Goal: Task Accomplishment & Management: Complete application form

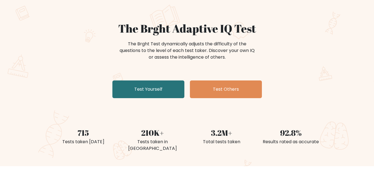
scroll to position [35, 0]
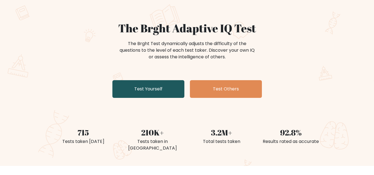
click at [164, 84] on link "Test Yourself" at bounding box center [148, 89] width 72 height 18
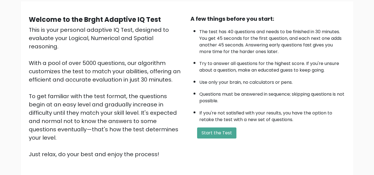
scroll to position [78, 0]
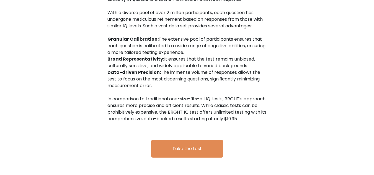
scroll to position [932, 0]
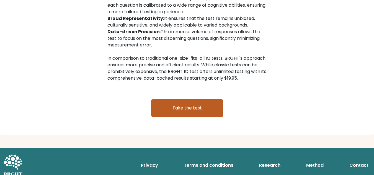
click at [167, 99] on link "Take the test" at bounding box center [187, 108] width 72 height 18
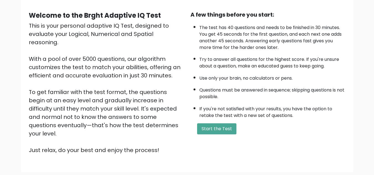
scroll to position [47, 0]
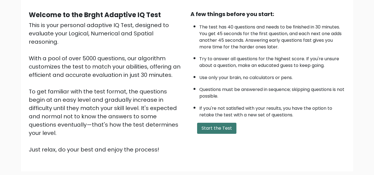
click at [218, 126] on button "Start the Test" at bounding box center [216, 128] width 39 height 11
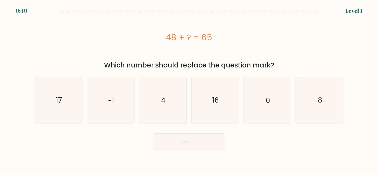
drag, startPoint x: 166, startPoint y: 38, endPoint x: 191, endPoint y: 40, distance: 25.8
click at [191, 40] on div "48 + ? = 65" at bounding box center [189, 37] width 309 height 12
drag, startPoint x: 191, startPoint y: 40, endPoint x: 199, endPoint y: 39, distance: 7.5
click at [199, 39] on div "48 + ? = 65" at bounding box center [189, 37] width 309 height 12
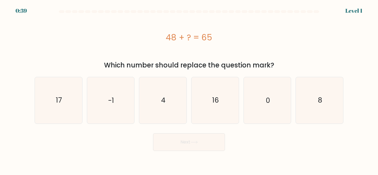
click at [199, 39] on div "48 + ? = 65" at bounding box center [189, 37] width 309 height 12
drag, startPoint x: 161, startPoint y: 39, endPoint x: 228, endPoint y: 43, distance: 67.4
click at [228, 43] on div "48 + ? = 65" at bounding box center [189, 37] width 309 height 12
copy div "48 + ? = 65"
click at [64, 100] on icon "17" at bounding box center [58, 100] width 46 height 46
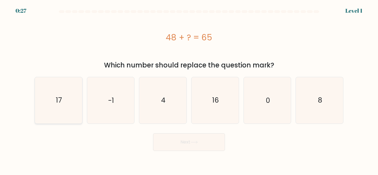
click at [189, 89] on input "a. 17" at bounding box center [189, 88] width 0 height 1
radio input "true"
click at [184, 143] on button "Next" at bounding box center [189, 142] width 72 height 18
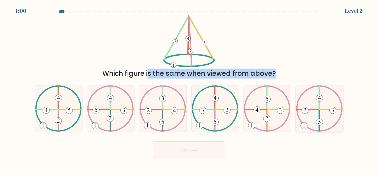
drag, startPoint x: 41, startPoint y: 29, endPoint x: 335, endPoint y: 115, distance: 305.7
click at [335, 115] on form at bounding box center [189, 84] width 378 height 149
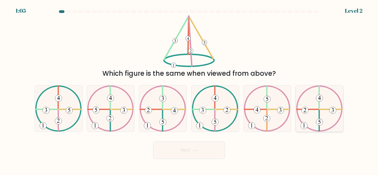
click at [335, 115] on icon at bounding box center [319, 109] width 47 height 46
click at [189, 89] on input "f." at bounding box center [189, 88] width 0 height 1
radio input "true"
click at [232, 79] on form at bounding box center [189, 84] width 378 height 149
click at [63, 112] on icon at bounding box center [58, 109] width 47 height 46
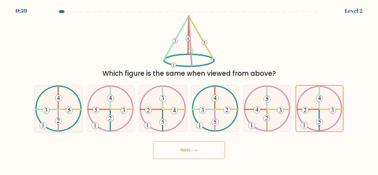
click at [189, 89] on input "a." at bounding box center [189, 88] width 0 height 1
radio input "true"
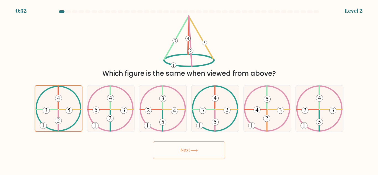
click at [181, 151] on button "Next" at bounding box center [189, 150] width 72 height 18
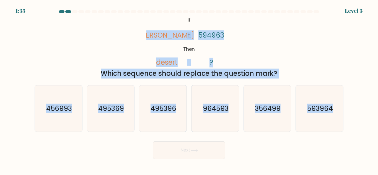
drag, startPoint x: 148, startPoint y: 19, endPoint x: 353, endPoint y: 112, distance: 225.0
click at [353, 112] on form "If ?" at bounding box center [189, 84] width 378 height 149
copy form "deters desert 594963 ? = = Which sequence should replace the question mark? a. …"
click at [135, 45] on div "@import url('https://fonts.googleapis.com/css?family=Abril+Fatface:400,100,100i…" at bounding box center [189, 46] width 316 height 63
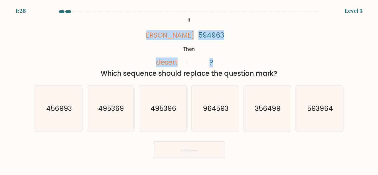
drag, startPoint x: 165, startPoint y: 37, endPoint x: 195, endPoint y: 35, distance: 30.5
click at [195, 35] on icon "@import url('https://fonts.googleapis.com/css?family=Abril+Fatface:400,100,100i…" at bounding box center [188, 41] width 85 height 53
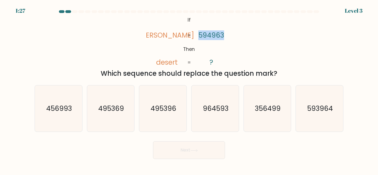
drag, startPoint x: 195, startPoint y: 35, endPoint x: 210, endPoint y: 34, distance: 15.3
click at [210, 34] on icon "@import url('https://fonts.googleapis.com/css?family=Abril+Fatface:400,100,100i…" at bounding box center [188, 41] width 85 height 53
click at [210, 34] on tspan "594963" at bounding box center [211, 35] width 26 height 10
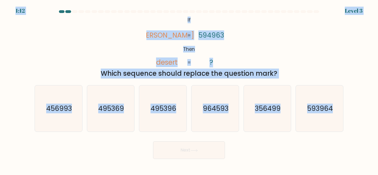
click at [152, 37] on icon "@import url('https://fonts.googleapis.com/css?family=Abril+Fatface:400,100,100i…" at bounding box center [188, 41] width 85 height 53
copy body "1:12 Level 3 @import url('https://fonts.googleapis.com/css?family=Abril+Fatface…"
click at [153, 62] on icon "@import url('https://fonts.googleapis.com/css?family=Abril+Fatface:400,100,100i…" at bounding box center [188, 41] width 85 height 53
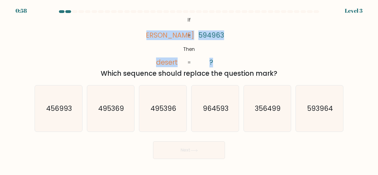
drag, startPoint x: 157, startPoint y: 37, endPoint x: 221, endPoint y: 61, distance: 68.6
click at [221, 61] on icon "@import url('https://fonts.googleapis.com/css?family=Abril+Fatface:400,100,100i…" at bounding box center [188, 41] width 85 height 53
copy icon "deters desert 594963 ?"
click at [136, 23] on div "@import url('https://fonts.googleapis.com/css?family=Abril+Fatface:400,100,100i…" at bounding box center [189, 46] width 316 height 63
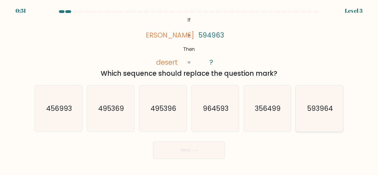
click at [299, 99] on icon "593964" at bounding box center [319, 109] width 46 height 46
click at [189, 89] on input "f. 593964" at bounding box center [189, 88] width 0 height 1
radio input "true"
click at [199, 145] on button "Next" at bounding box center [189, 150] width 72 height 18
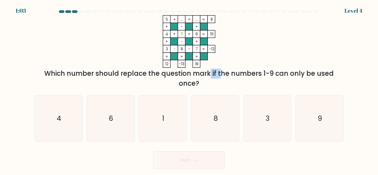
drag, startPoint x: 158, startPoint y: 77, endPoint x: 177, endPoint y: 77, distance: 18.8
click at [177, 77] on div "Which number should replace the question mark if the numbers 1-9 can only be us…" at bounding box center [189, 79] width 302 height 20
drag, startPoint x: 177, startPoint y: 77, endPoint x: 203, endPoint y: 81, distance: 26.9
click at [203, 81] on div "Which number should replace the question mark if the numbers 1-9 can only be us…" at bounding box center [189, 79] width 302 height 20
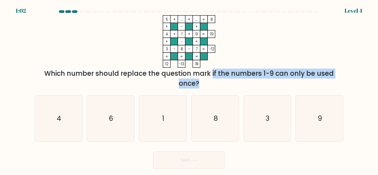
click at [203, 81] on div "Which number should replace the question mark if the numbers 1-9 can only be us…" at bounding box center [189, 79] width 302 height 20
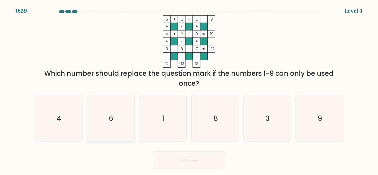
click at [89, 119] on icon "6" at bounding box center [110, 118] width 46 height 46
click at [189, 89] on input "b. 6" at bounding box center [189, 88] width 0 height 1
radio input "true"
click at [174, 159] on button "Next" at bounding box center [189, 160] width 72 height 18
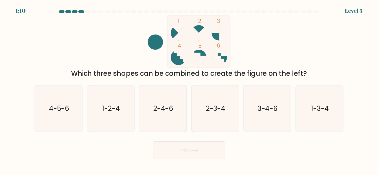
drag, startPoint x: 153, startPoint y: 38, endPoint x: 157, endPoint y: 41, distance: 4.8
click at [157, 41] on circle at bounding box center [155, 41] width 15 height 15
click at [65, 108] on text "4-5-6" at bounding box center [59, 109] width 20 height 10
click at [189, 89] on input "a. 4-5-6" at bounding box center [189, 88] width 0 height 1
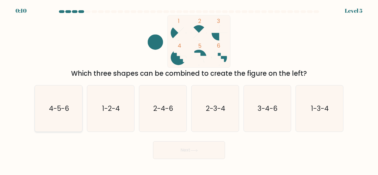
radio input "true"
click at [183, 154] on button "Next" at bounding box center [189, 150] width 72 height 18
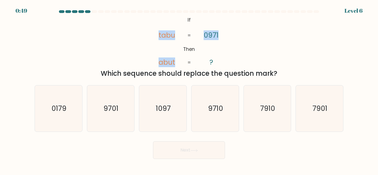
drag, startPoint x: 159, startPoint y: 37, endPoint x: 207, endPoint y: 53, distance: 50.9
click at [207, 53] on icon "@import url('https://fonts.googleapis.com/css?family=Abril+Fatface:400,100,100i…" at bounding box center [188, 41] width 85 height 53
click at [227, 117] on icon "9710" at bounding box center [215, 109] width 46 height 46
click at [189, 89] on input "d. 9710" at bounding box center [189, 88] width 0 height 1
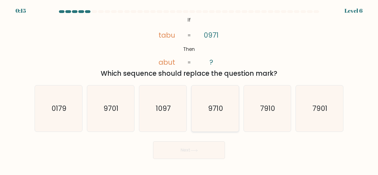
radio input "true"
click at [197, 152] on icon at bounding box center [193, 150] width 7 height 3
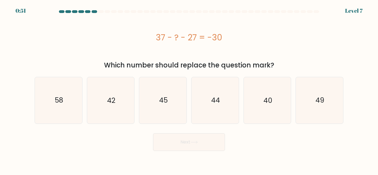
drag, startPoint x: 154, startPoint y: 33, endPoint x: 293, endPoint y: 47, distance: 139.8
click at [293, 47] on div "37 - ? - 27 = -30" at bounding box center [189, 37] width 309 height 44
copy div "37 - ? - 27 = -30"
click at [255, 104] on icon "40" at bounding box center [267, 100] width 46 height 46
click at [189, 89] on input "e. 40" at bounding box center [189, 88] width 0 height 1
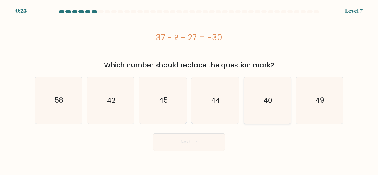
radio input "true"
click at [206, 151] on body "0:20 Level 7 a." at bounding box center [189, 87] width 378 height 175
click at [209, 147] on button "Next" at bounding box center [189, 142] width 72 height 18
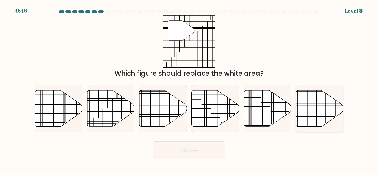
click at [315, 92] on icon at bounding box center [319, 109] width 47 height 36
click at [189, 89] on input "f." at bounding box center [189, 88] width 0 height 1
radio input "true"
click at [200, 162] on body "0:44 Level 8" at bounding box center [189, 87] width 378 height 175
click at [208, 154] on button "Next" at bounding box center [189, 150] width 72 height 18
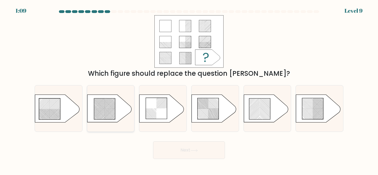
click at [111, 117] on rect at bounding box center [108, 118] width 187 height 187
click at [189, 89] on input "b." at bounding box center [189, 88] width 0 height 1
radio input "true"
click at [183, 151] on button "Next" at bounding box center [189, 150] width 72 height 18
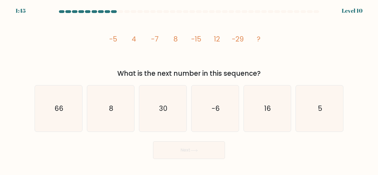
drag, startPoint x: 95, startPoint y: 32, endPoint x: 275, endPoint y: 76, distance: 185.2
click at [275, 76] on div "image/svg+xml -5 4 -7 8 -15 12 -29 ? What is the next number in this sequence?" at bounding box center [189, 46] width 316 height 63
copy div "-5 4 -7 8 -15 12 -29 ? What is the next number in this sequence?"
click at [271, 126] on icon "16" at bounding box center [267, 109] width 46 height 46
click at [189, 89] on input "e. 16" at bounding box center [189, 88] width 0 height 1
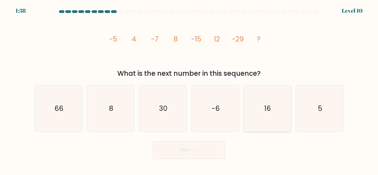
radio input "true"
click at [220, 149] on button "Next" at bounding box center [189, 150] width 72 height 18
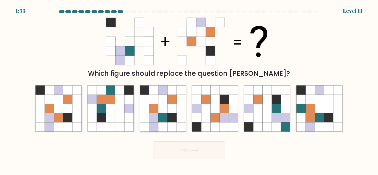
click at [164, 117] on icon at bounding box center [162, 117] width 9 height 9
click at [189, 89] on input "c." at bounding box center [189, 88] width 0 height 1
radio input "true"
click at [186, 155] on button "Next" at bounding box center [189, 150] width 72 height 18
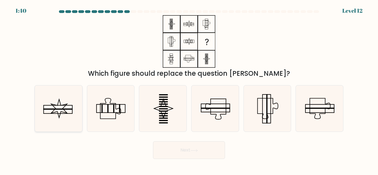
click at [81, 125] on icon at bounding box center [58, 109] width 46 height 46
click at [189, 89] on input "a." at bounding box center [189, 88] width 0 height 1
radio input "true"
click at [92, 121] on icon at bounding box center [110, 109] width 46 height 46
click at [189, 89] on input "b." at bounding box center [189, 88] width 0 height 1
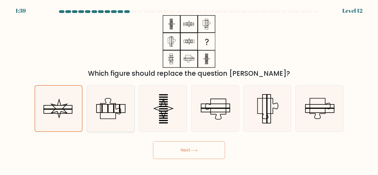
radio input "true"
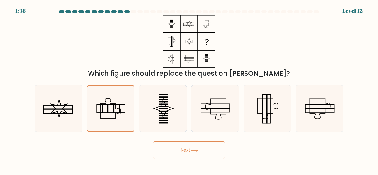
click at [205, 149] on button "Next" at bounding box center [189, 150] width 72 height 18
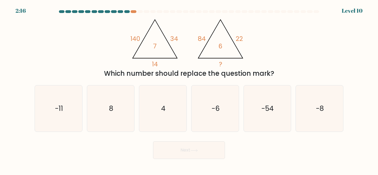
drag, startPoint x: 119, startPoint y: 39, endPoint x: 278, endPoint y: 72, distance: 162.0
click at [278, 72] on div "@import url('https://fonts.googleapis.com/css?family=Abril+Fatface:400,100,100i…" at bounding box center [189, 46] width 316 height 63
click at [281, 59] on div "@import url('https://fonts.googleapis.com/css?family=Abril+Fatface:400,100,100i…" at bounding box center [189, 46] width 316 height 63
drag, startPoint x: 109, startPoint y: 26, endPoint x: 290, endPoint y: 74, distance: 187.6
click at [290, 74] on div "@import url('https://fonts.googleapis.com/css?family=Abril+Fatface:400,100,100i…" at bounding box center [189, 46] width 316 height 63
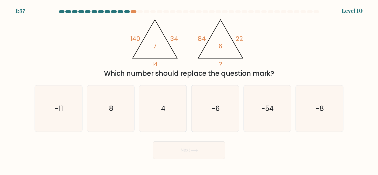
copy div "140 34 14 7 @import url('https://fonts.googleapis.com/css?family=Abril+Fatface:…"
click at [151, 22] on icon "@import url('https://fonts.googleapis.com/css?family=Abril+Fatface:400,100,100i…" at bounding box center [189, 41] width 121 height 53
drag, startPoint x: 151, startPoint y: 22, endPoint x: 169, endPoint y: 29, distance: 19.0
click at [169, 29] on icon "@import url('https://fonts.googleapis.com/css?family=Abril+Fatface:400,100,100i…" at bounding box center [189, 41] width 121 height 53
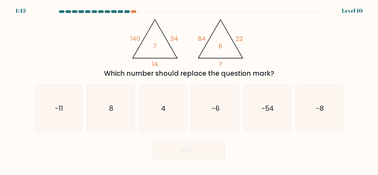
click at [169, 29] on icon "@import url('https://fonts.googleapis.com/css?family=Abril+Fatface:400,100,100i…" at bounding box center [189, 41] width 121 height 53
click at [124, 88] on icon "8" at bounding box center [110, 109] width 46 height 46
click at [189, 88] on input "b. 8" at bounding box center [189, 88] width 0 height 1
radio input "true"
click at [171, 103] on icon "4" at bounding box center [163, 109] width 46 height 46
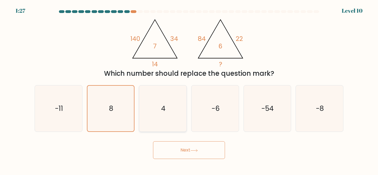
click at [189, 89] on input "c. 4" at bounding box center [189, 88] width 0 height 1
radio input "true"
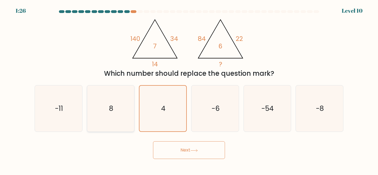
click at [134, 113] on div "8" at bounding box center [111, 108] width 48 height 47
click at [189, 89] on input "b. 8" at bounding box center [189, 88] width 0 height 1
radio input "true"
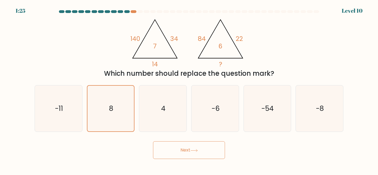
click at [173, 151] on button "Next" at bounding box center [189, 150] width 72 height 18
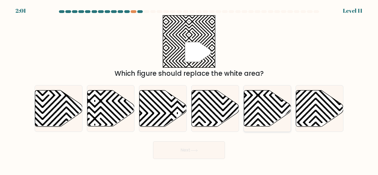
click at [276, 90] on icon at bounding box center [281, 89] width 95 height 95
click at [189, 89] on input "e." at bounding box center [189, 88] width 0 height 1
radio input "true"
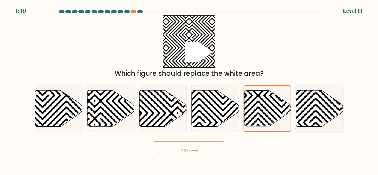
click at [319, 108] on icon at bounding box center [363, 128] width 95 height 95
click at [189, 89] on input "f." at bounding box center [189, 88] width 0 height 1
radio input "true"
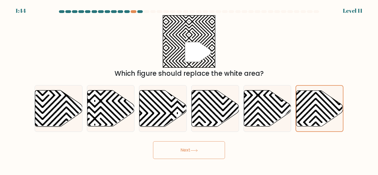
click at [200, 156] on button "Next" at bounding box center [189, 150] width 72 height 18
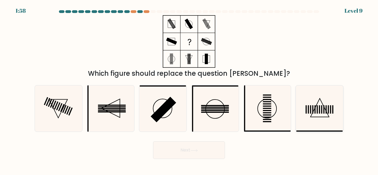
click at [322, 114] on icon at bounding box center [319, 109] width 46 height 46
click at [189, 89] on input "f." at bounding box center [189, 88] width 0 height 1
radio input "true"
click at [67, 107] on rect at bounding box center [66, 110] width 4 height 8
click at [189, 89] on input "a." at bounding box center [189, 88] width 0 height 1
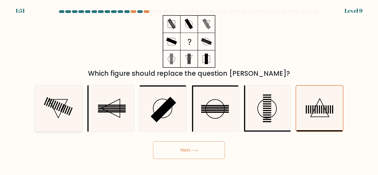
radio input "true"
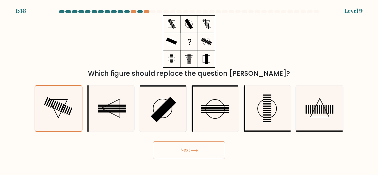
click at [188, 156] on button "Next" at bounding box center [189, 150] width 72 height 18
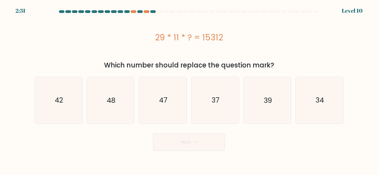
drag, startPoint x: 144, startPoint y: 33, endPoint x: 221, endPoint y: 33, distance: 76.9
click at [221, 33] on div "29 * 11 * ? = 15312" at bounding box center [189, 37] width 309 height 12
copy div "29 * 11 * ? = 15312"
click at [126, 108] on icon "48" at bounding box center [110, 100] width 46 height 46
click at [189, 89] on input "b. 48" at bounding box center [189, 88] width 0 height 1
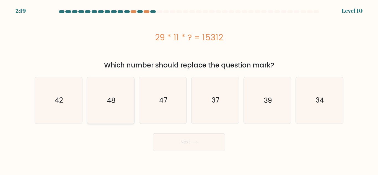
radio input "true"
click at [164, 139] on button "Next" at bounding box center [189, 142] width 72 height 18
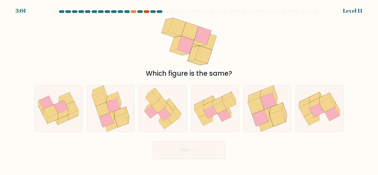
click at [148, 11] on div at bounding box center [147, 11] width 6 height 3
click at [156, 119] on icon at bounding box center [162, 109] width 45 height 46
click at [189, 89] on input "c." at bounding box center [189, 88] width 0 height 1
radio input "true"
click at [199, 149] on button "Next" at bounding box center [189, 150] width 72 height 18
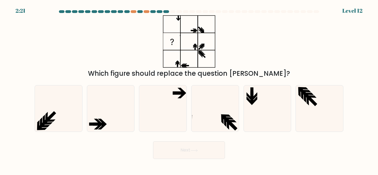
click at [294, 106] on div "f." at bounding box center [319, 108] width 52 height 47
click at [261, 114] on icon at bounding box center [267, 109] width 46 height 46
click at [189, 89] on input "e." at bounding box center [189, 88] width 0 height 1
radio input "true"
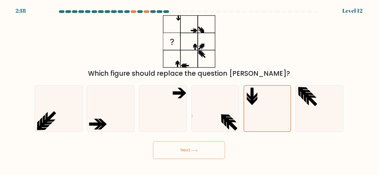
click at [213, 149] on button "Next" at bounding box center [189, 150] width 72 height 18
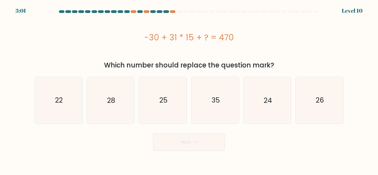
drag, startPoint x: 146, startPoint y: 32, endPoint x: 246, endPoint y: 38, distance: 100.9
click at [246, 38] on div "-30 + 31 * 15 + ? = 470" at bounding box center [189, 37] width 309 height 12
copy div "-30 + 31 * 15 + ? = 470"
click at [153, 50] on div "-30 + 31 * 15 + ? = 470" at bounding box center [189, 37] width 309 height 44
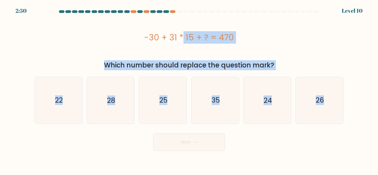
drag, startPoint x: 147, startPoint y: 34, endPoint x: 355, endPoint y: 108, distance: 220.8
click at [355, 108] on form "a." at bounding box center [189, 80] width 378 height 141
click at [165, 97] on text "25" at bounding box center [163, 100] width 8 height 10
click at [189, 89] on input "c. 25" at bounding box center [189, 88] width 0 height 1
radio input "true"
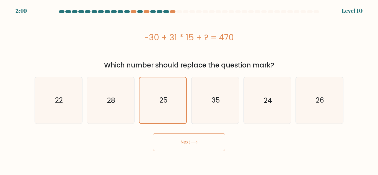
click at [187, 138] on button "Next" at bounding box center [189, 142] width 72 height 18
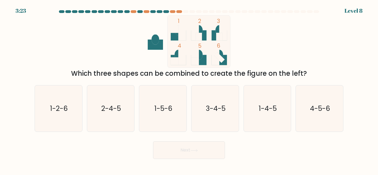
drag, startPoint x: 104, startPoint y: 59, endPoint x: 147, endPoint y: 70, distance: 44.7
click at [147, 70] on div "1 2 3 4 5 6 Which three shapes can be combined to create the figure on the left?" at bounding box center [189, 46] width 316 height 63
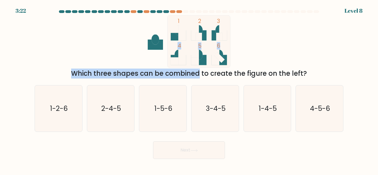
click at [147, 70] on div "Which three shapes can be combined to create the figure on the left?" at bounding box center [189, 74] width 302 height 10
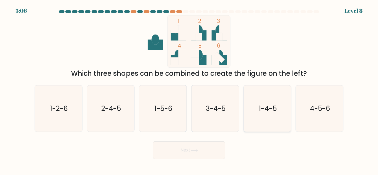
click at [266, 125] on icon "1-4-5" at bounding box center [267, 109] width 46 height 46
click at [189, 89] on input "e. 1-4-5" at bounding box center [189, 88] width 0 height 1
radio input "true"
click at [208, 153] on button "Next" at bounding box center [189, 150] width 72 height 18
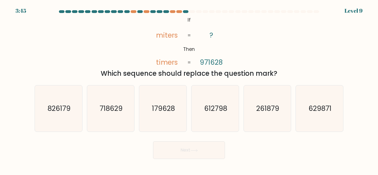
drag, startPoint x: 148, startPoint y: 21, endPoint x: 270, endPoint y: 69, distance: 131.0
click at [270, 69] on div "@import url('https://fonts.googleapis.com/css?family=Abril+Fatface:400,100,100i…" at bounding box center [189, 46] width 316 height 63
click at [156, 30] on icon "@import url('https://fonts.googleapis.com/css?family=Abril+Fatface:400,100,100i…" at bounding box center [188, 41] width 85 height 53
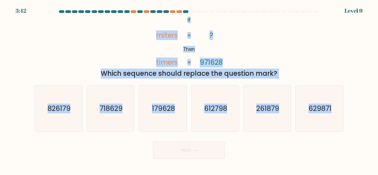
drag, startPoint x: 181, startPoint y: 22, endPoint x: 352, endPoint y: 120, distance: 196.4
click at [352, 120] on form "If ?" at bounding box center [189, 84] width 378 height 149
click at [108, 25] on div "@import url('https://fonts.googleapis.com/css?family=Abril+Fatface:400,100,100i…" at bounding box center [189, 46] width 316 height 63
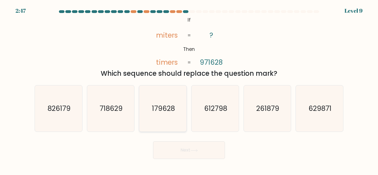
click at [177, 107] on icon "179628" at bounding box center [163, 109] width 46 height 46
click at [189, 89] on input "c. 179628" at bounding box center [189, 88] width 0 height 1
radio input "true"
click at [209, 152] on button "Next" at bounding box center [189, 150] width 72 height 18
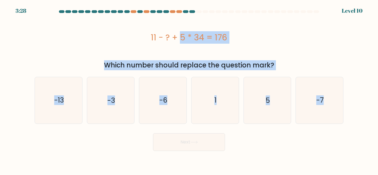
drag, startPoint x: 146, startPoint y: 37, endPoint x: 356, endPoint y: 100, distance: 219.5
click at [356, 100] on form "a. 1" at bounding box center [189, 80] width 378 height 141
click at [329, 103] on icon "-7" at bounding box center [319, 100] width 46 height 46
click at [189, 89] on input "f. -7" at bounding box center [189, 88] width 0 height 1
radio input "true"
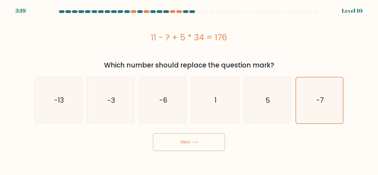
click at [211, 147] on button "Next" at bounding box center [189, 142] width 72 height 18
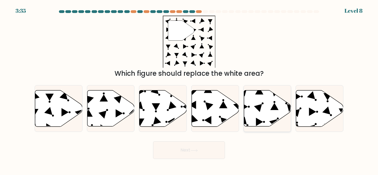
click at [270, 104] on icon at bounding box center [267, 109] width 47 height 36
click at [189, 89] on input "e." at bounding box center [189, 88] width 0 height 1
radio input "true"
click at [203, 154] on button "Next" at bounding box center [189, 150] width 72 height 18
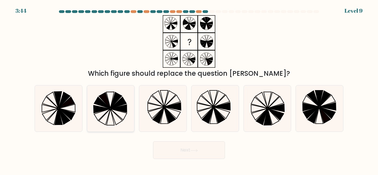
click at [122, 99] on icon at bounding box center [119, 103] width 16 height 12
click at [189, 89] on input "b." at bounding box center [189, 88] width 0 height 1
radio input "true"
click at [188, 153] on button "Next" at bounding box center [189, 150] width 72 height 18
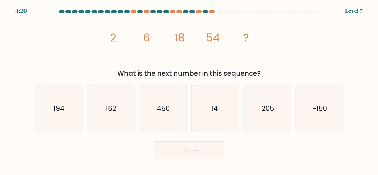
click at [107, 32] on icon "image/svg+xml 2 6 18 54 ?" at bounding box center [189, 41] width 166 height 53
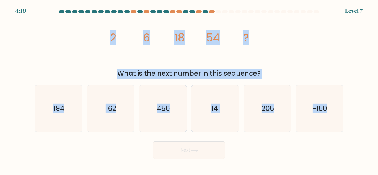
drag, startPoint x: 107, startPoint y: 32, endPoint x: 373, endPoint y: 120, distance: 280.4
click at [373, 120] on form at bounding box center [189, 84] width 378 height 149
click at [185, 36] on tspan "18" at bounding box center [179, 37] width 11 height 15
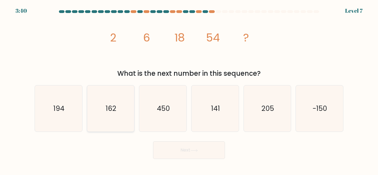
click at [102, 108] on icon "162" at bounding box center [110, 109] width 46 height 46
click at [189, 89] on input "b. 162" at bounding box center [189, 88] width 0 height 1
radio input "true"
click at [168, 147] on button "Next" at bounding box center [189, 150] width 72 height 18
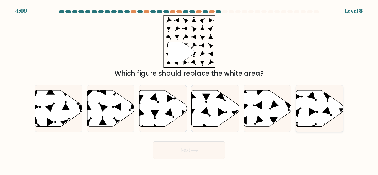
click at [153, 141] on button "Next" at bounding box center [189, 150] width 72 height 18
click at [321, 100] on icon at bounding box center [319, 109] width 47 height 36
click at [189, 89] on input "f." at bounding box center [189, 88] width 0 height 1
radio input "true"
click at [314, 104] on icon at bounding box center [319, 109] width 47 height 36
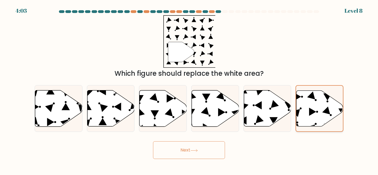
click at [189, 89] on input "f." at bounding box center [189, 88] width 0 height 1
click at [203, 146] on button "Next" at bounding box center [189, 150] width 72 height 18
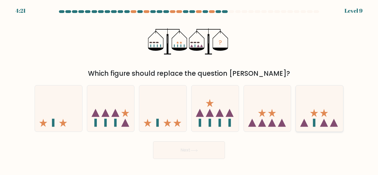
click at [321, 128] on div at bounding box center [320, 108] width 48 height 47
click at [189, 89] on input "f." at bounding box center [189, 88] width 0 height 1
radio input "true"
click at [221, 148] on button "Next" at bounding box center [189, 150] width 72 height 18
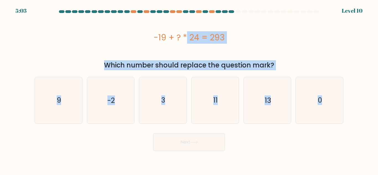
drag, startPoint x: 141, startPoint y: 24, endPoint x: 377, endPoint y: 121, distance: 255.2
click at [377, 121] on form "a. 9" at bounding box center [189, 80] width 378 height 141
click at [267, 108] on icon "13" at bounding box center [267, 100] width 46 height 46
click at [189, 89] on input "e. 13" at bounding box center [189, 88] width 0 height 1
radio input "true"
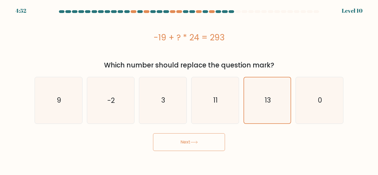
click at [180, 145] on button "Next" at bounding box center [189, 142] width 72 height 18
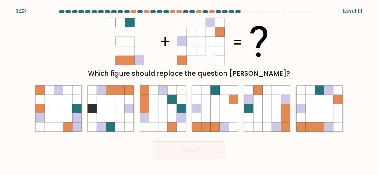
click at [318, 119] on icon at bounding box center [319, 117] width 9 height 9
click at [189, 89] on input "f." at bounding box center [189, 88] width 0 height 1
radio input "true"
click at [200, 147] on button "Next" at bounding box center [189, 150] width 72 height 18
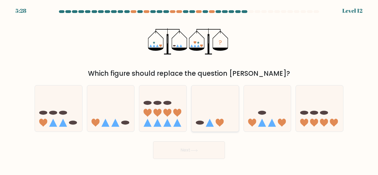
click at [216, 108] on icon at bounding box center [215, 108] width 47 height 39
click at [189, 89] on input "d." at bounding box center [189, 88] width 0 height 1
radio input "true"
click at [192, 147] on button "Next" at bounding box center [189, 150] width 72 height 18
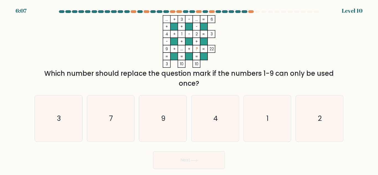
click at [190, 39] on rect at bounding box center [188, 41] width 7 height 7
drag, startPoint x: 121, startPoint y: 65, endPoint x: 138, endPoint y: 71, distance: 17.9
click at [138, 71] on div "... + 3 - ... 6 + + - 4 + 1 - 2 3 - + + 9 + ... + ? = 22 = = = = 3 10 10 = Whic…" at bounding box center [189, 51] width 316 height 73
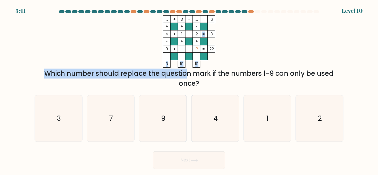
click at [138, 71] on div "Which number should replace the question mark if the numbers 1-9 can only be us…" at bounding box center [189, 79] width 302 height 20
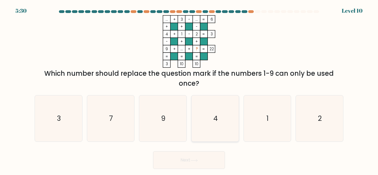
click at [220, 114] on icon "4" at bounding box center [215, 118] width 46 height 46
click at [189, 89] on input "d. 4" at bounding box center [189, 88] width 0 height 1
radio input "true"
click at [200, 159] on button "Next" at bounding box center [189, 160] width 72 height 18
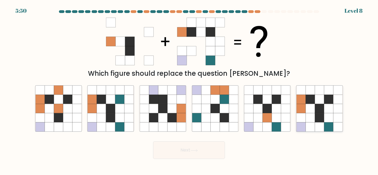
click at [316, 117] on icon at bounding box center [319, 117] width 9 height 9
click at [189, 89] on input "f." at bounding box center [189, 88] width 0 height 1
radio input "true"
click at [209, 149] on button "Next" at bounding box center [189, 150] width 72 height 18
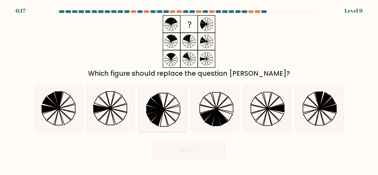
click at [177, 109] on icon at bounding box center [163, 109] width 46 height 46
click at [189, 89] on input "c." at bounding box center [189, 88] width 0 height 1
radio input "true"
click at [218, 112] on icon at bounding box center [222, 117] width 12 height 16
click at [189, 89] on input "d." at bounding box center [189, 88] width 0 height 1
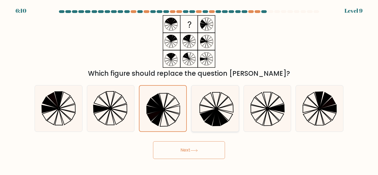
radio input "true"
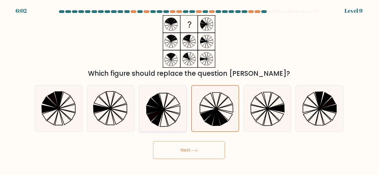
click at [174, 108] on icon at bounding box center [163, 109] width 46 height 46
click at [189, 89] on input "c." at bounding box center [189, 88] width 0 height 1
radio input "true"
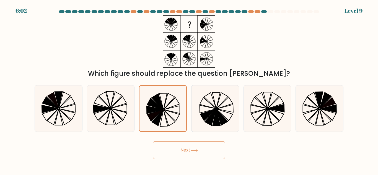
click at [188, 141] on div "Next" at bounding box center [189, 149] width 316 height 20
click at [198, 156] on button "Next" at bounding box center [189, 150] width 72 height 18
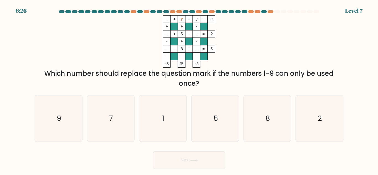
click at [153, 151] on button "Next" at bounding box center [189, 160] width 72 height 18
click at [304, 107] on icon "2" at bounding box center [319, 118] width 46 height 46
click at [189, 89] on input "f. 2" at bounding box center [189, 88] width 0 height 1
radio input "true"
click at [211, 163] on button "Next" at bounding box center [189, 160] width 72 height 18
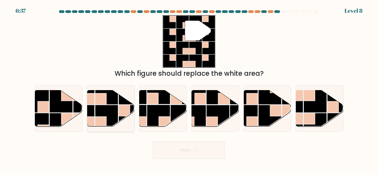
click at [119, 102] on rect at bounding box center [130, 93] width 23 height 23
click at [189, 89] on input "b." at bounding box center [189, 88] width 0 height 1
radio input "true"
drag, startPoint x: 179, startPoint y: 141, endPoint x: 185, endPoint y: 147, distance: 8.8
click at [185, 147] on div "Next" at bounding box center [189, 149] width 316 height 20
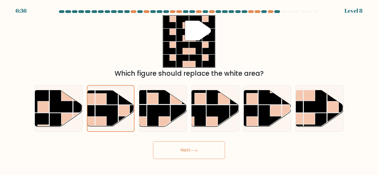
click at [185, 147] on button "Next" at bounding box center [189, 150] width 72 height 18
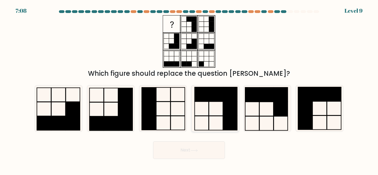
click at [224, 120] on rect at bounding box center [230, 123] width 14 height 14
click at [189, 89] on input "d." at bounding box center [189, 88] width 0 height 1
radio input "true"
click at [210, 151] on button "Next" at bounding box center [189, 150] width 72 height 18
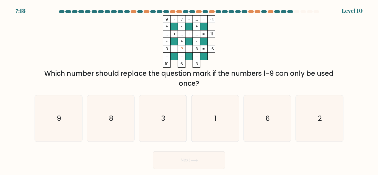
drag, startPoint x: 10, startPoint y: 79, endPoint x: 357, endPoint y: 116, distance: 348.8
click at [357, 116] on form at bounding box center [189, 89] width 378 height 159
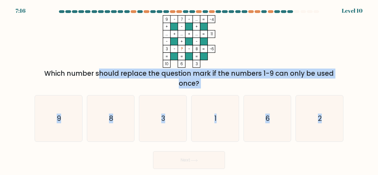
drag, startPoint x: 357, startPoint y: 116, endPoint x: 29, endPoint y: 74, distance: 330.4
click at [29, 74] on form at bounding box center [189, 89] width 378 height 159
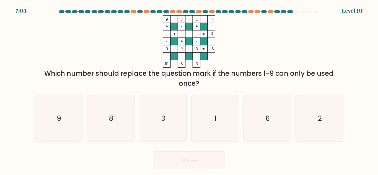
click at [163, 62] on rect at bounding box center [166, 63] width 7 height 7
click at [242, 133] on div "e. 6" at bounding box center [267, 118] width 52 height 47
click at [227, 123] on icon "1" at bounding box center [215, 118] width 46 height 46
click at [189, 89] on input "d. 1" at bounding box center [189, 88] width 0 height 1
radio input "true"
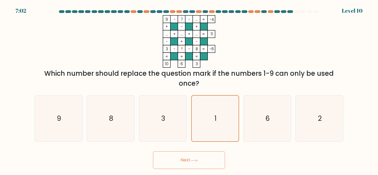
click at [202, 153] on button "Next" at bounding box center [189, 160] width 72 height 18
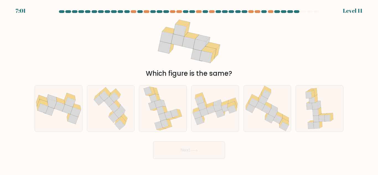
click at [199, 158] on button "Next" at bounding box center [189, 150] width 72 height 18
click at [224, 23] on icon at bounding box center [189, 41] width 71 height 53
click at [60, 105] on icon at bounding box center [59, 107] width 11 height 10
click at [189, 89] on input "a." at bounding box center [189, 88] width 0 height 1
radio input "true"
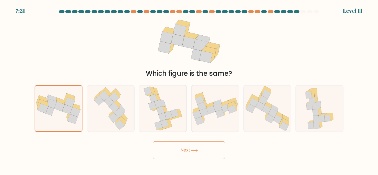
click at [182, 151] on button "Next" at bounding box center [189, 150] width 72 height 18
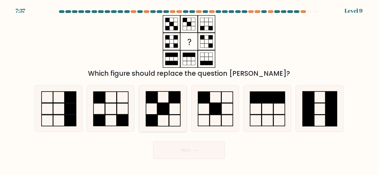
click at [175, 101] on rect at bounding box center [174, 97] width 11 height 11
click at [189, 89] on input "c." at bounding box center [189, 88] width 0 height 1
radio input "true"
click at [127, 112] on icon at bounding box center [110, 109] width 46 height 46
click at [189, 89] on input "b." at bounding box center [189, 88] width 0 height 1
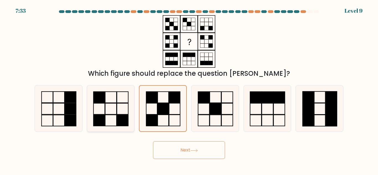
radio input "true"
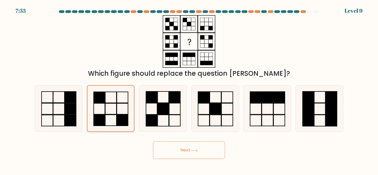
click at [127, 112] on icon at bounding box center [111, 109] width 46 height 46
click at [189, 89] on input "b." at bounding box center [189, 88] width 0 height 1
click at [119, 112] on icon at bounding box center [111, 109] width 46 height 46
click at [189, 89] on input "b." at bounding box center [189, 88] width 0 height 1
click at [198, 154] on button "Next" at bounding box center [189, 150] width 72 height 18
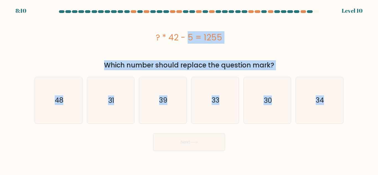
drag, startPoint x: 151, startPoint y: 35, endPoint x: 351, endPoint y: 115, distance: 215.8
click at [351, 115] on form "a." at bounding box center [189, 80] width 378 height 141
click at [277, 93] on icon "30" at bounding box center [267, 100] width 46 height 46
click at [189, 89] on input "e. 30" at bounding box center [189, 88] width 0 height 1
radio input "true"
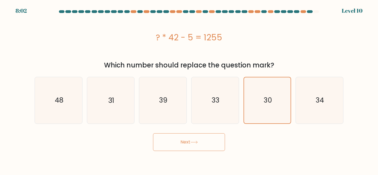
click at [213, 140] on button "Next" at bounding box center [189, 142] width 72 height 18
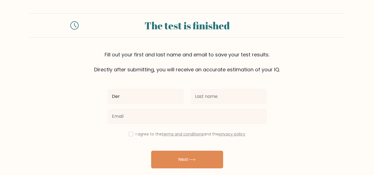
type input "De"
type input "Dryixz"
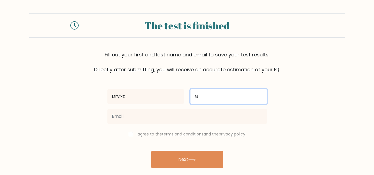
type input "Ge"
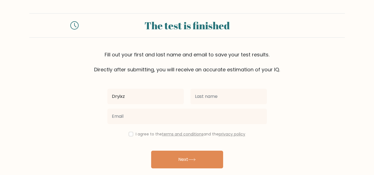
click at [155, 105] on div "Dryixz" at bounding box center [145, 97] width 83 height 20
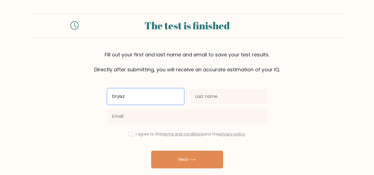
click at [152, 101] on input "Dryixz" at bounding box center [145, 96] width 76 height 15
type input "[PERSON_NAME]"
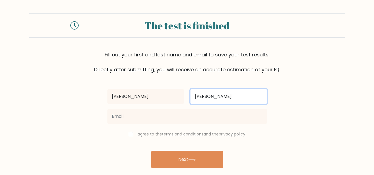
type input "Flores"
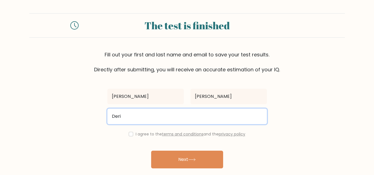
type input "derickflores551@gmail,com"
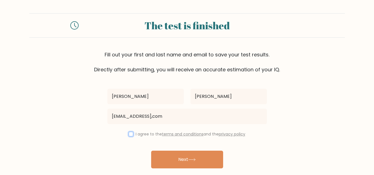
click at [151, 151] on button "Next" at bounding box center [187, 160] width 72 height 18
click at [132, 133] on div "I agree to the terms and conditions and the privacy policy" at bounding box center [187, 134] width 166 height 7
click at [129, 133] on input "checkbox" at bounding box center [131, 134] width 4 height 4
checkbox input "true"
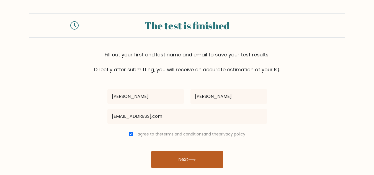
click at [173, 154] on button "Next" at bounding box center [187, 160] width 72 height 18
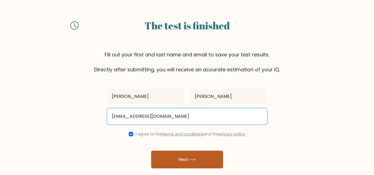
type input "derickflores551@gmail.com"
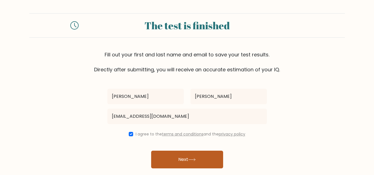
click at [196, 153] on button "Next" at bounding box center [187, 160] width 72 height 18
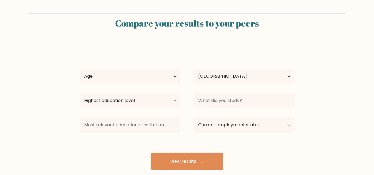
select select "PH"
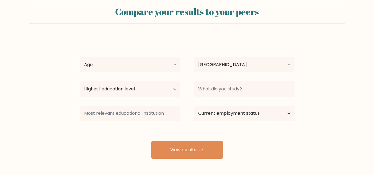
scroll to position [13, 0]
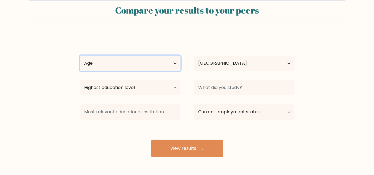
click at [173, 64] on select "Age Under 18 years old 18-24 years old 25-34 years old 35-44 years old 45-54 ye…" at bounding box center [130, 63] width 101 height 15
select select "18_24"
click at [80, 56] on select "Age Under 18 years old 18-24 years old 25-34 years old 35-44 years old 45-54 ye…" at bounding box center [130, 63] width 101 height 15
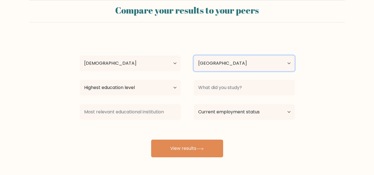
click at [244, 66] on select "Country Afghanistan Albania Algeria American Samoa Andorra Angola Anguilla Anta…" at bounding box center [244, 63] width 101 height 15
click at [239, 76] on div "Derick Flores Age Under 18 years old 18-24 years old 25-34 years old 35-44 year…" at bounding box center [186, 97] width 221 height 122
click at [238, 78] on div at bounding box center [244, 88] width 114 height 20
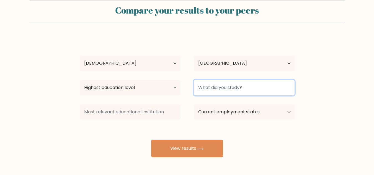
click at [234, 85] on input at bounding box center [244, 87] width 101 height 15
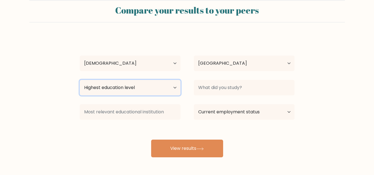
click at [169, 89] on select "Highest education level No schooling Primary Lower Secondary Upper Secondary Oc…" at bounding box center [130, 87] width 101 height 15
click at [139, 88] on select "Highest education level No schooling Primary Lower Secondary Upper Secondary Oc…" at bounding box center [130, 87] width 101 height 15
select select "upper_secondary"
click at [80, 80] on select "Highest education level No schooling Primary Lower Secondary Upper Secondary Oc…" at bounding box center [130, 87] width 101 height 15
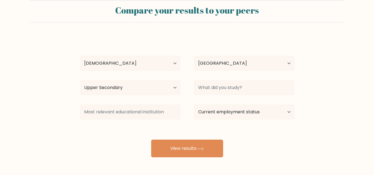
click at [270, 78] on div at bounding box center [244, 88] width 114 height 20
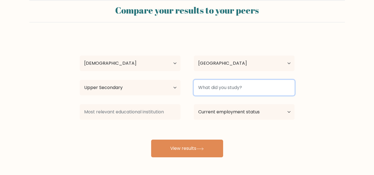
click at [265, 90] on input at bounding box center [244, 87] width 101 height 15
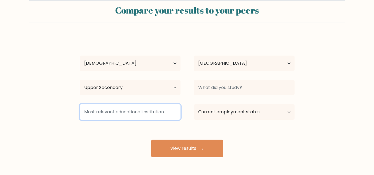
click at [162, 109] on input at bounding box center [130, 111] width 101 height 15
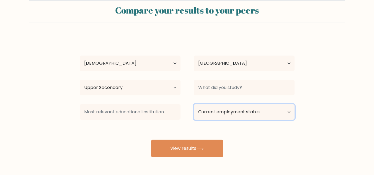
click at [211, 110] on select "Current employment status Employed Student Retired Other / prefer not to answer" at bounding box center [244, 111] width 101 height 15
select select "student"
click at [194, 104] on select "Current employment status Employed Student Retired Other / prefer not to answer" at bounding box center [244, 111] width 101 height 15
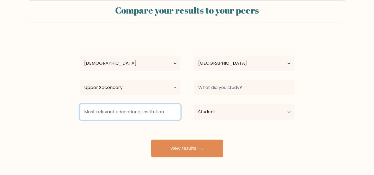
click at [166, 110] on input at bounding box center [130, 111] width 101 height 15
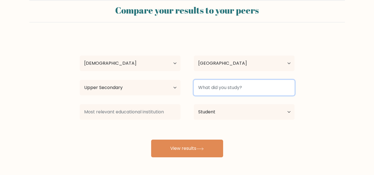
click at [226, 88] on input at bounding box center [244, 87] width 101 height 15
type input "I"
type input "ICT"
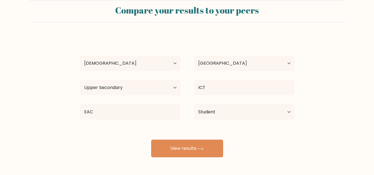
click at [156, 126] on div "Derick Flores Age Under 18 years old 18-24 years old 25-34 years old 35-44 year…" at bounding box center [186, 97] width 221 height 122
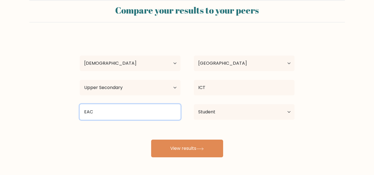
click at [170, 111] on input "EAC" at bounding box center [130, 111] width 101 height 15
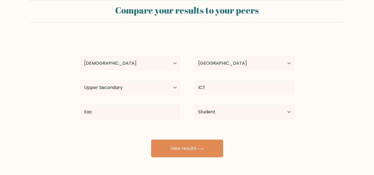
click at [144, 130] on div "Derick Flores Age Under 18 years old 18-24 years old 25-34 years old 35-44 year…" at bounding box center [186, 97] width 221 height 122
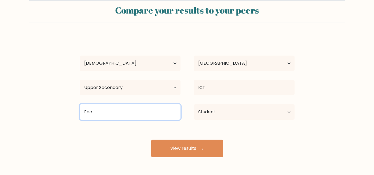
click at [158, 115] on input "Eac" at bounding box center [130, 111] width 101 height 15
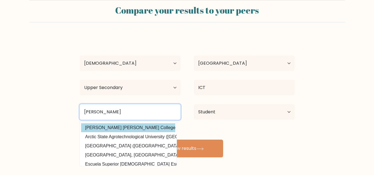
type input "Emilio ag"
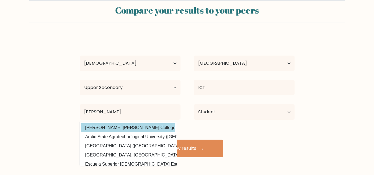
click at [133, 129] on div "Derick Flores Age Under 18 years old 18-24 years old 25-34 years old 35-44 year…" at bounding box center [186, 97] width 221 height 122
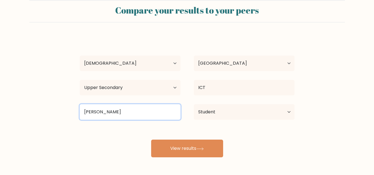
click at [124, 115] on input "Emilio ag" at bounding box center [130, 111] width 101 height 15
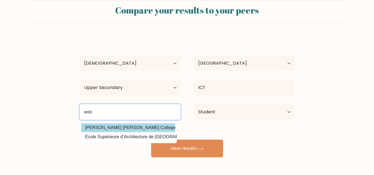
type input "eac"
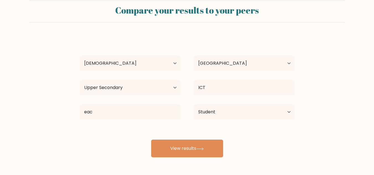
click at [118, 129] on div "Derick Flores Age Under 18 years old 18-24 years old 25-34 years old 35-44 year…" at bounding box center [186, 97] width 221 height 122
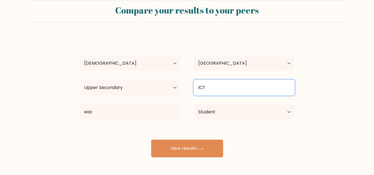
click at [210, 91] on input "ICT" at bounding box center [244, 87] width 101 height 15
type input "Tech"
type input "stu"
type input "c"
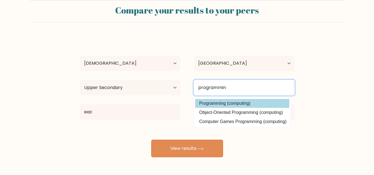
type input "programmin"
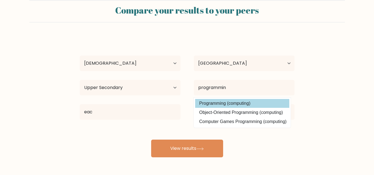
click at [223, 105] on div "Derick Flores Age Under 18 years old 18-24 years old 25-34 years old 35-44 year…" at bounding box center [186, 97] width 221 height 122
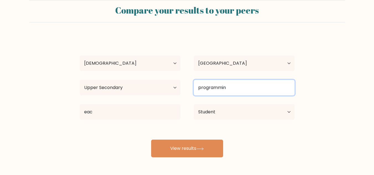
click at [242, 90] on input "programmin" at bounding box center [244, 87] width 101 height 15
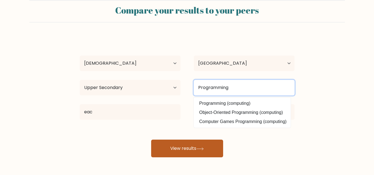
type input "Programming"
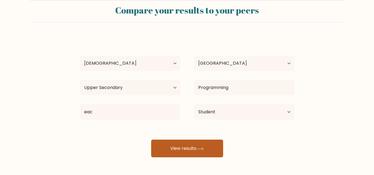
click at [200, 148] on icon at bounding box center [199, 149] width 7 height 3
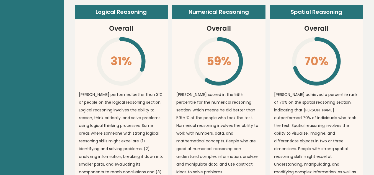
scroll to position [401, 0]
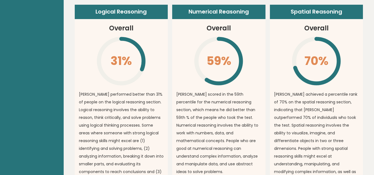
drag, startPoint x: 136, startPoint y: 84, endPoint x: 146, endPoint y: 87, distance: 10.2
click at [146, 91] on p "[PERSON_NAME] performed better than 31% of people on the logical reasoning sect…" at bounding box center [121, 137] width 85 height 93
click at [145, 93] on p "[PERSON_NAME] performed better than 31% of people on the logical reasoning sect…" at bounding box center [121, 137] width 85 height 93
drag, startPoint x: 145, startPoint y: 93, endPoint x: 149, endPoint y: 95, distance: 4.2
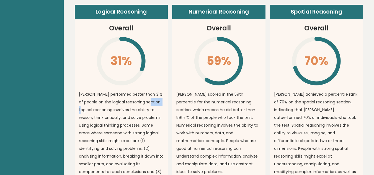
click at [149, 95] on p "[PERSON_NAME] performed better than 31% of people on the logical reasoning sect…" at bounding box center [121, 137] width 85 height 93
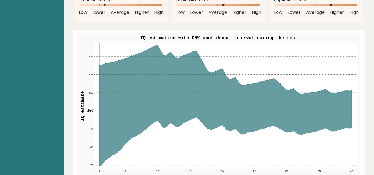
scroll to position [644, 0]
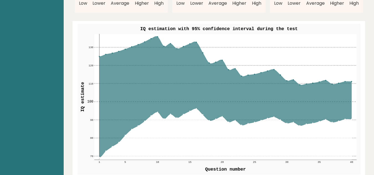
drag, startPoint x: 145, startPoint y: 101, endPoint x: 177, endPoint y: 105, distance: 32.1
click at [177, 105] on g "70 70 80 80 90 90 100 100 110 110 120 120 130 130 1 5 10 15 20 25 30 35 40" at bounding box center [221, 99] width 269 height 130
click at [177, 109] on icon at bounding box center [225, 134] width 252 height 51
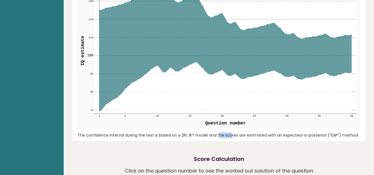
drag, startPoint x: 168, startPoint y: 117, endPoint x: 188, endPoint y: 118, distance: 20.2
click at [188, 118] on div "IQ estimation with 95% confidence interval during the test 70 70 80 80 90 90 10…" at bounding box center [219, 58] width 288 height 166
click at [188, 133] on div "The confidence interval during the test is based on a 2PL IRT model and the sco…" at bounding box center [218, 136] width 283 height 6
drag, startPoint x: 188, startPoint y: 118, endPoint x: 217, endPoint y: 118, distance: 29.1
click at [217, 133] on div "The confidence interval during the test is based on a 2PL IRT model and the sco…" at bounding box center [218, 136] width 283 height 6
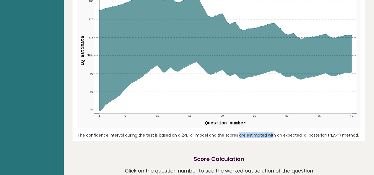
click at [217, 133] on div "The confidence interval during the test is based on a 2PL IRT model and the sco…" at bounding box center [218, 136] width 283 height 6
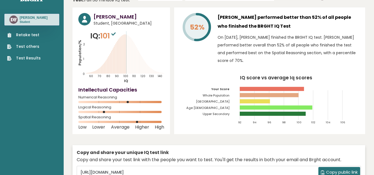
scroll to position [0, 0]
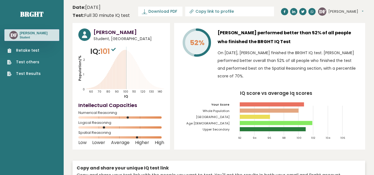
click at [105, 38] on span "Student, [GEOGRAPHIC_DATA]" at bounding box center [129, 39] width 71 height 6
drag, startPoint x: 105, startPoint y: 38, endPoint x: 120, endPoint y: 38, distance: 15.2
click at [120, 38] on span "Student, [GEOGRAPHIC_DATA]" at bounding box center [129, 39] width 71 height 6
click at [340, 13] on button "[PERSON_NAME]" at bounding box center [345, 12] width 35 height 6
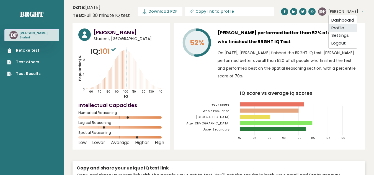
click at [345, 26] on link "Profile" at bounding box center [343, 28] width 28 height 8
click at [331, 15] on div "[PERSON_NAME] Dashboard Profile Settings Logout" at bounding box center [340, 11] width 45 height 8
click at [329, 12] on button "[PERSON_NAME]" at bounding box center [345, 12] width 35 height 6
click at [335, 34] on link "Settings" at bounding box center [343, 36] width 28 height 8
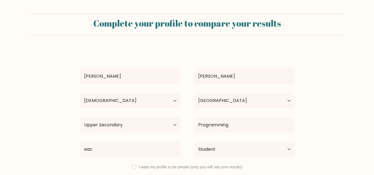
select select "18_24"
select select "PH"
select select "upper_secondary"
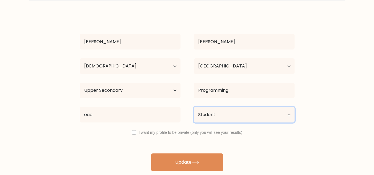
click at [230, 116] on select "Current employment status Employed Student Retired Other / prefer not to answer" at bounding box center [244, 114] width 101 height 15
click at [194, 107] on select "Current employment status Employed Student Retired Other / prefer not to answer" at bounding box center [244, 114] width 101 height 15
click at [249, 118] on select "Current employment status Employed Student Retired Other / prefer not to answer" at bounding box center [244, 114] width 101 height 15
click at [194, 107] on select "Current employment status Employed Student Retired Other / prefer not to answer" at bounding box center [244, 114] width 101 height 15
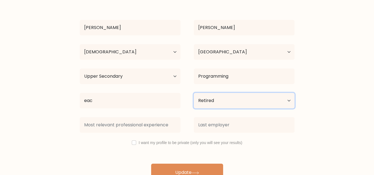
scroll to position [49, 0]
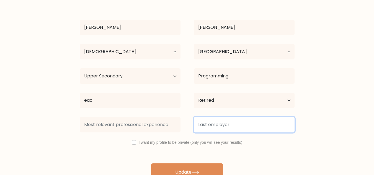
click at [233, 122] on input at bounding box center [244, 124] width 101 height 15
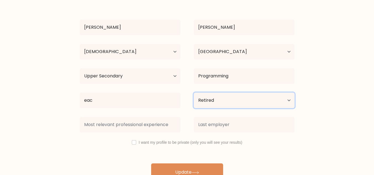
click at [249, 102] on select "Current employment status Employed Student Retired Other / prefer not to answer" at bounding box center [244, 100] width 101 height 15
select select "other"
click at [194, 93] on select "Current employment status Employed Student Retired Other / prefer not to answer" at bounding box center [244, 100] width 101 height 15
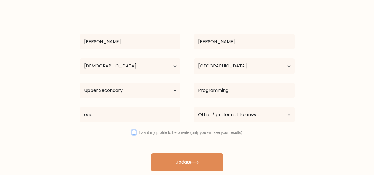
click at [135, 134] on input "checkbox" at bounding box center [134, 132] width 4 height 4
checkbox input "true"
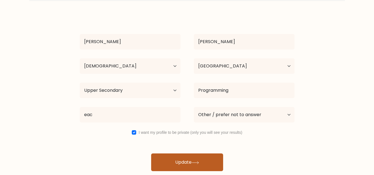
click at [165, 156] on button "Update" at bounding box center [187, 163] width 72 height 18
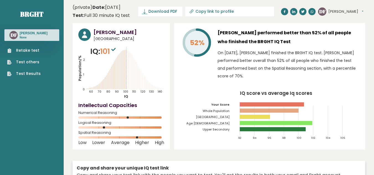
click at [105, 154] on div "[PERSON_NAME] [GEOGRAPHIC_DATA] IQ: 101 Population/% IQ 0 1 2 60 70 80 90 100 1…" at bounding box center [219, 120] width 293 height 195
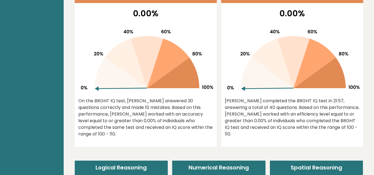
scroll to position [245, 0]
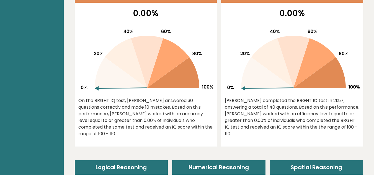
drag, startPoint x: 195, startPoint y: 99, endPoint x: 216, endPoint y: 104, distance: 22.2
click at [216, 104] on div "0.00% On the BRGHT IQ test, [PERSON_NAME] answered 30 questions correctly and m…" at bounding box center [146, 77] width 142 height 140
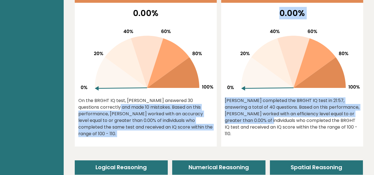
drag, startPoint x: 190, startPoint y: 98, endPoint x: 261, endPoint y: 131, distance: 78.4
click at [261, 131] on div "Accuracy 0.00% On the BRGHT IQ test, [PERSON_NAME] answered 30 questions correc…" at bounding box center [219, 66] width 288 height 161
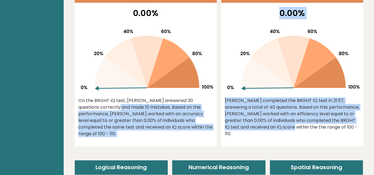
click at [261, 131] on div "0.00% [PERSON_NAME] completed the BRGHT IQ test in 21:57, answering a total of …" at bounding box center [292, 77] width 142 height 140
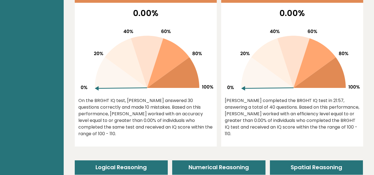
click at [179, 116] on div "On the BRGHT IQ test, [PERSON_NAME] answered 30 questions correctly and made 10…" at bounding box center [145, 117] width 135 height 40
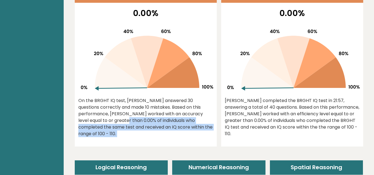
drag, startPoint x: 179, startPoint y: 116, endPoint x: 216, endPoint y: 128, distance: 39.7
click at [216, 128] on div "0.00% On the BRGHT IQ test, [PERSON_NAME] answered 30 questions correctly and m…" at bounding box center [146, 77] width 142 height 140
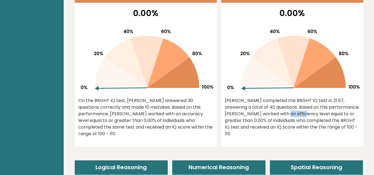
drag, startPoint x: 244, startPoint y: 112, endPoint x: 303, endPoint y: 126, distance: 60.2
click at [303, 126] on div "[PERSON_NAME] completed the BRGHT IQ test in 21:57, answering a total of 40 que…" at bounding box center [292, 117] width 135 height 40
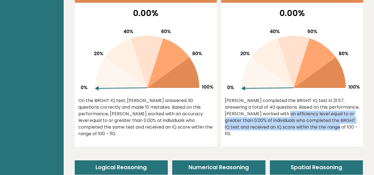
click at [303, 126] on div "[PERSON_NAME] completed the BRGHT IQ test in 21:57, answering a total of 40 que…" at bounding box center [292, 117] width 135 height 40
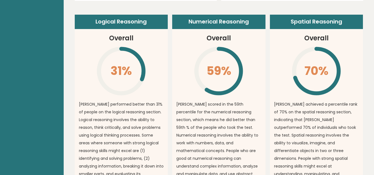
scroll to position [392, 0]
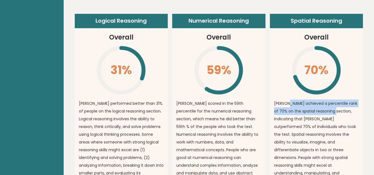
drag, startPoint x: 287, startPoint y: 91, endPoint x: 329, endPoint y: 101, distance: 43.4
click at [329, 101] on article "Spatial Reasoning Overall 70% \ [PERSON_NAME] achieved a percentile rank of 70%…" at bounding box center [316, 111] width 93 height 195
click at [329, 101] on p "[PERSON_NAME] achieved a percentile rank of 70% on the spatial reasoning sectio…" at bounding box center [316, 150] width 85 height 101
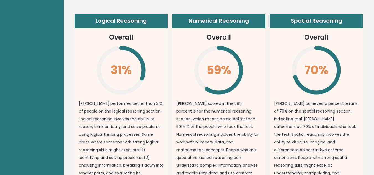
drag, startPoint x: 304, startPoint y: 95, endPoint x: 324, endPoint y: 105, distance: 21.3
click at [324, 105] on p "[PERSON_NAME] achieved a percentile rank of 70% on the spatial reasoning sectio…" at bounding box center [316, 150] width 85 height 101
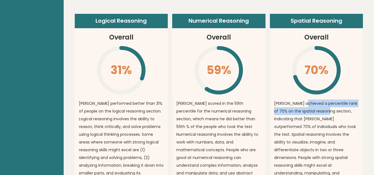
click at [324, 105] on p "[PERSON_NAME] achieved a percentile rank of 70% on the spatial reasoning sectio…" at bounding box center [316, 150] width 85 height 101
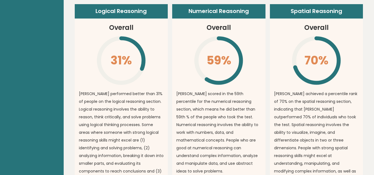
scroll to position [402, 0]
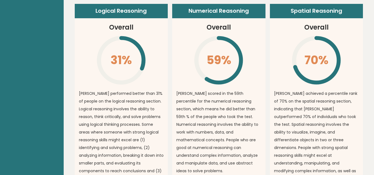
drag, startPoint x: 324, startPoint y: 105, endPoint x: 335, endPoint y: 112, distance: 14.1
click at [335, 112] on p "[PERSON_NAME] achieved a percentile rank of 70% on the spatial reasoning sectio…" at bounding box center [316, 140] width 85 height 101
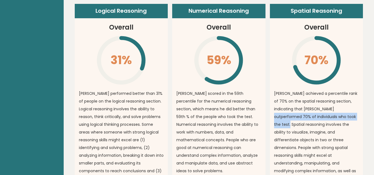
click at [335, 112] on p "[PERSON_NAME] achieved a percentile rank of 70% on the spatial reasoning sectio…" at bounding box center [316, 140] width 85 height 101
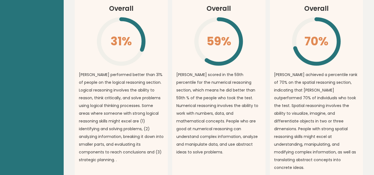
scroll to position [396, 0]
